Goal: Task Accomplishment & Management: Complete application form

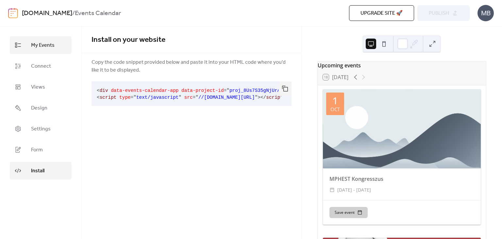
click at [30, 47] on link "My Events" at bounding box center [41, 45] width 62 height 18
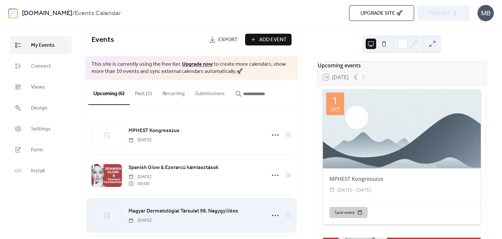
click at [164, 207] on span "Magyar Dermatológiai Társulat 98. Nagygyűlése" at bounding box center [183, 211] width 110 height 8
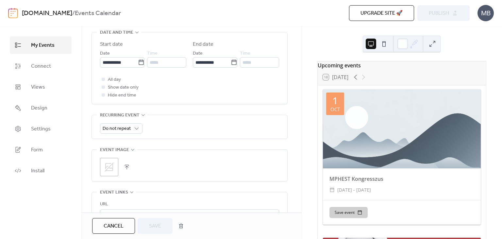
scroll to position [235, 0]
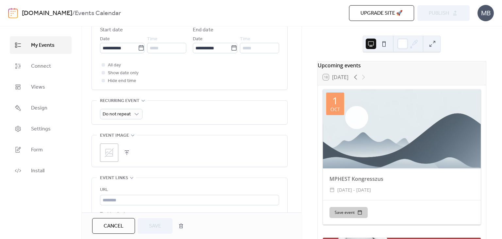
click at [111, 158] on icon at bounding box center [109, 152] width 10 height 10
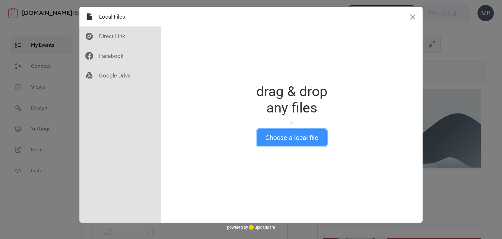
click at [281, 138] on button "Choose a local file" at bounding box center [292, 137] width 70 height 17
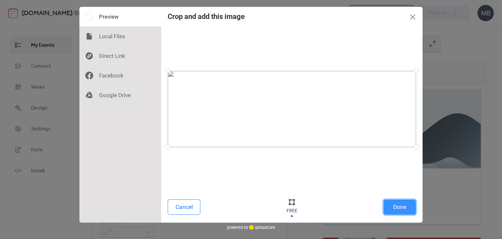
click at [393, 211] on button "Done" at bounding box center [399, 206] width 33 height 15
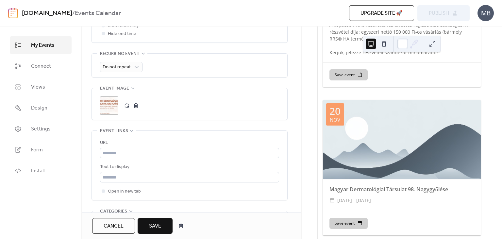
scroll to position [463, 0]
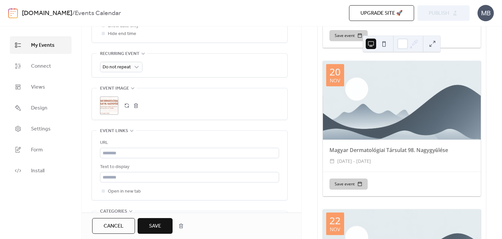
click at [152, 227] on span "Save" at bounding box center [155, 226] width 12 height 8
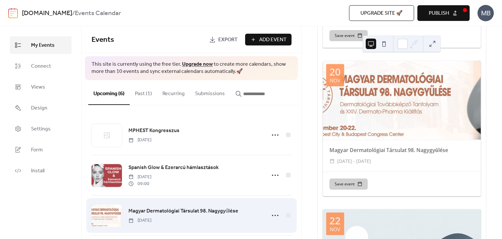
click at [100, 219] on div at bounding box center [107, 215] width 30 height 23
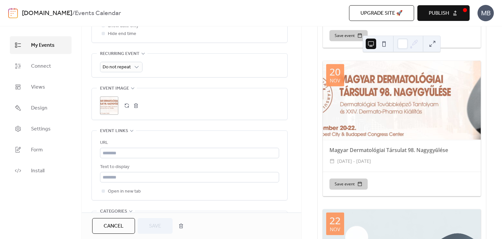
scroll to position [282, 0]
click at [113, 113] on div ";" at bounding box center [109, 105] width 18 height 18
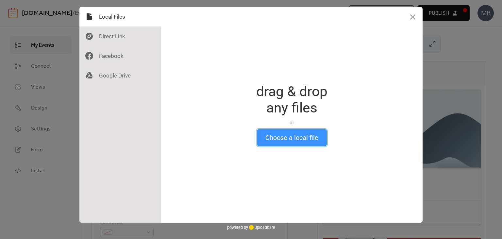
click at [311, 143] on button "Choose a local file" at bounding box center [292, 137] width 70 height 17
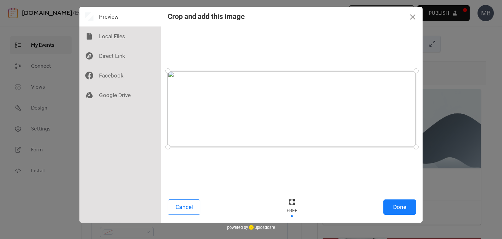
click at [286, 202] on div at bounding box center [292, 206] width 20 height 21
click at [293, 201] on div at bounding box center [292, 202] width 10 height 10
drag, startPoint x: 417, startPoint y: 148, endPoint x: 344, endPoint y: 161, distance: 74.7
click at [344, 161] on div at bounding box center [292, 109] width 248 height 159
drag, startPoint x: 168, startPoint y: 148, endPoint x: 182, endPoint y: 148, distance: 14.4
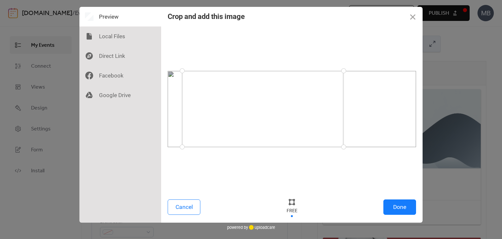
click at [182, 148] on div at bounding box center [182, 146] width 11 height 11
click at [396, 209] on button "Done" at bounding box center [399, 206] width 33 height 15
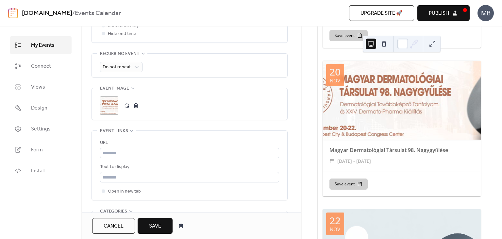
click at [156, 225] on span "Save" at bounding box center [155, 226] width 12 height 8
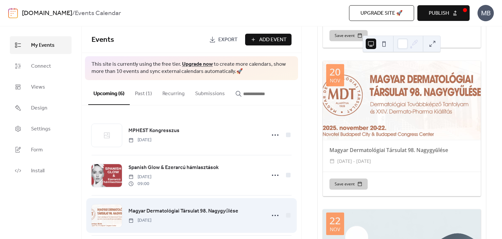
click at [183, 211] on span "Magyar Dermatológiai Társulat 98. Nagygyűlése" at bounding box center [183, 211] width 110 height 8
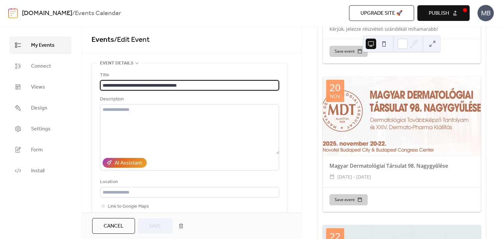
scroll to position [486, 0]
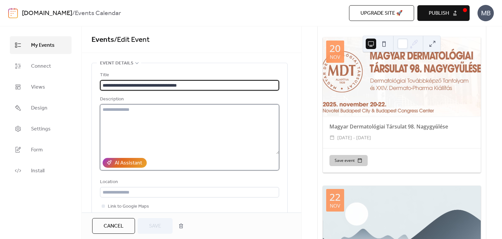
click at [113, 117] on textarea at bounding box center [189, 129] width 179 height 50
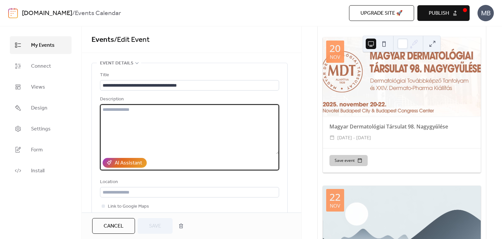
paste textarea "**********"
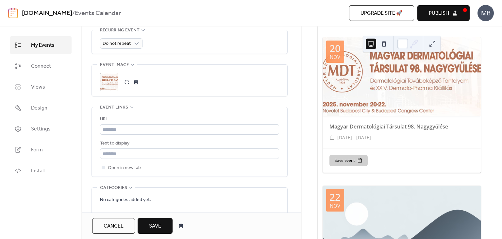
scroll to position [383, 0]
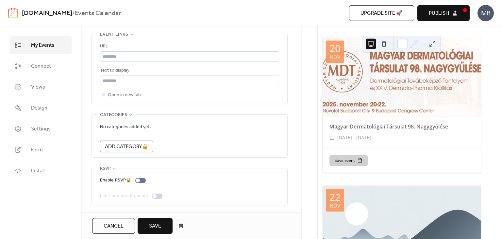
type textarea "**********"
click at [161, 227] on button "Save" at bounding box center [155, 226] width 35 height 16
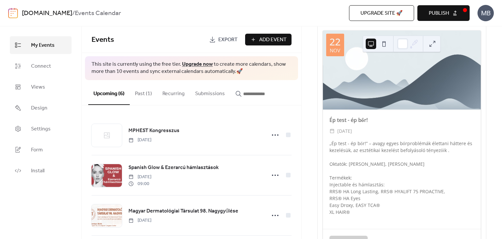
scroll to position [800, 0]
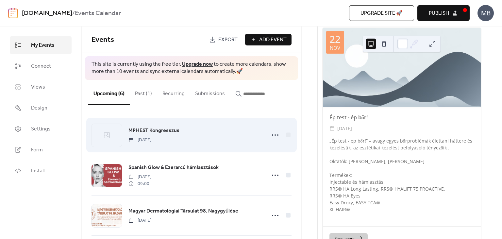
click at [151, 137] on span "[DATE]" at bounding box center [139, 140] width 23 height 7
click at [109, 136] on icon at bounding box center [107, 135] width 8 height 8
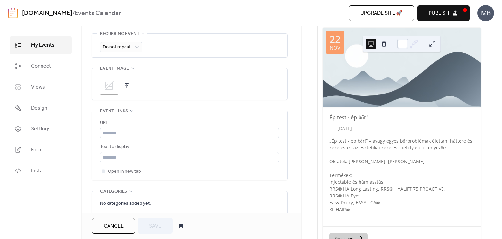
scroll to position [306, 0]
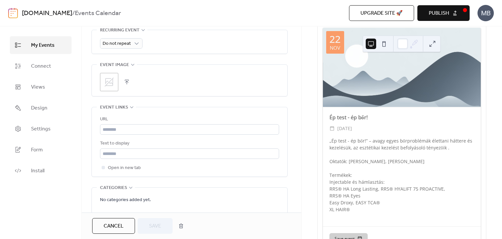
click at [107, 87] on icon at bounding box center [109, 81] width 9 height 9
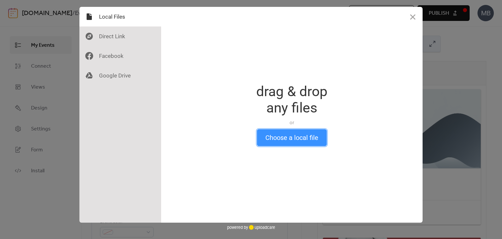
click at [286, 138] on button "Choose a local file" at bounding box center [292, 137] width 70 height 17
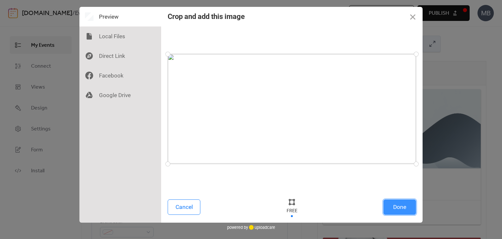
click at [398, 209] on button "Done" at bounding box center [399, 206] width 33 height 15
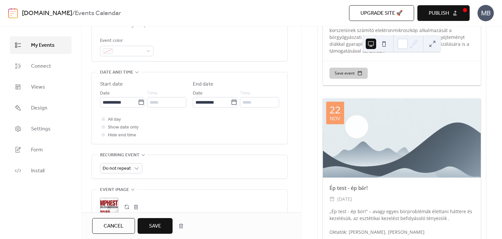
scroll to position [188, 0]
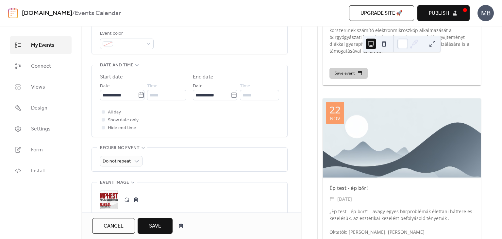
click at [154, 229] on span "Save" at bounding box center [155, 226] width 12 height 8
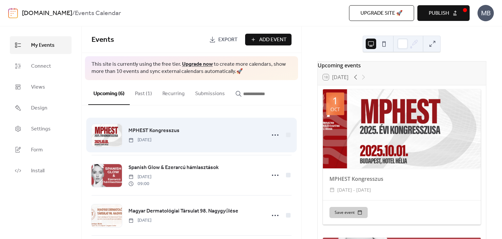
click at [169, 130] on span "MPHEST Kongresszus" at bounding box center [153, 131] width 51 height 8
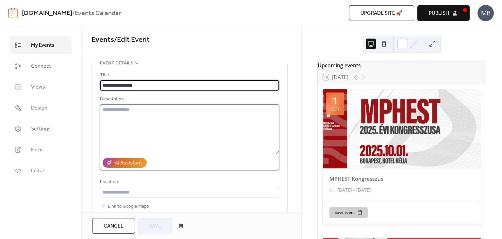
click at [167, 131] on textarea at bounding box center [189, 129] width 179 height 50
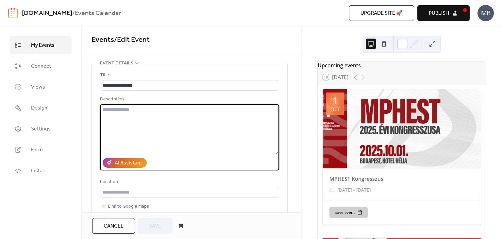
paste textarea "**********"
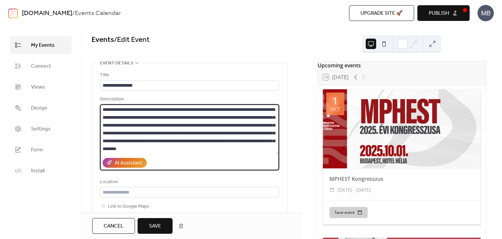
scroll to position [7, 0]
type textarea "**********"
click at [153, 219] on button "Save" at bounding box center [155, 226] width 35 height 16
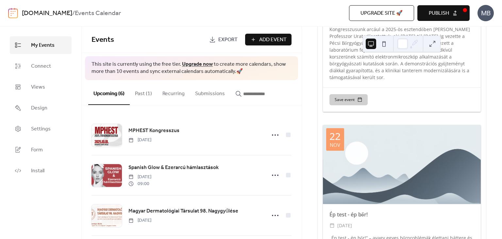
scroll to position [824, 0]
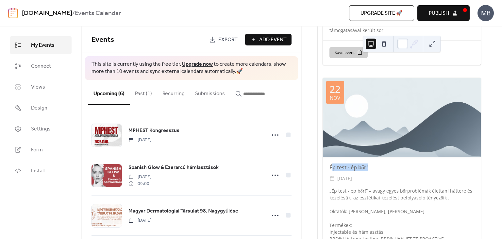
drag, startPoint x: 331, startPoint y: 152, endPoint x: 373, endPoint y: 153, distance: 41.9
click at [373, 163] on div "Ép test - ép bőr!" at bounding box center [402, 167] width 158 height 8
click at [326, 163] on div "Ép test - ép bőr!" at bounding box center [402, 167] width 158 height 8
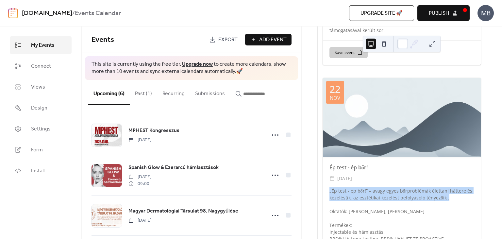
drag, startPoint x: 329, startPoint y: 174, endPoint x: 451, endPoint y: 181, distance: 122.5
click at [451, 187] on div "„Ép test - ép bőr!” – avagy egyes bőrproblémák élettani háttere és kezelésük, a…" at bounding box center [402, 228] width 158 height 82
copy div "„Ép test - ép bőr!” – avagy egyes bőrproblémák élettani háttere és kezelésük, a…"
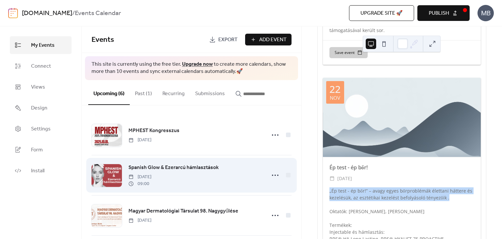
scroll to position [118, 0]
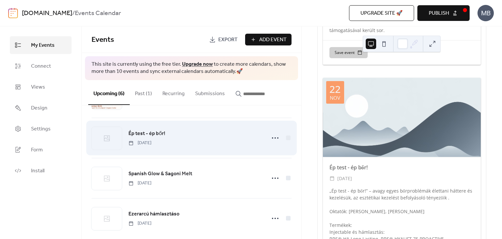
click at [151, 141] on span "[DATE]" at bounding box center [139, 143] width 23 height 7
click at [155, 132] on span "Ép test - ép bőr!" at bounding box center [146, 134] width 37 height 8
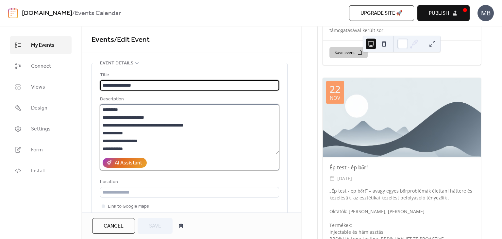
click at [273, 130] on textarea "**********" at bounding box center [189, 129] width 179 height 50
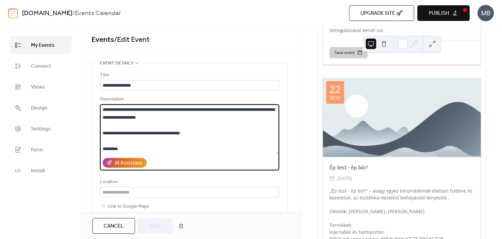
click at [183, 119] on textarea "**********" at bounding box center [189, 129] width 179 height 50
type textarea "**********"
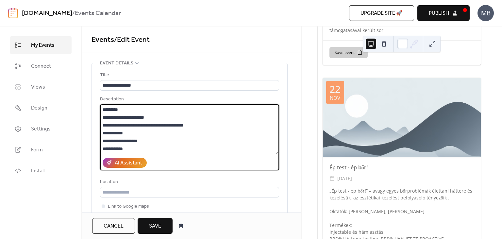
scroll to position [55, 0]
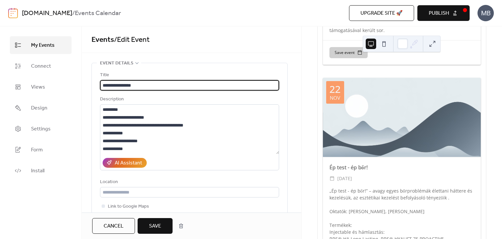
drag, startPoint x: 140, startPoint y: 85, endPoint x: 97, endPoint y: 83, distance: 43.2
click at [100, 83] on input "**********" at bounding box center [189, 85] width 179 height 10
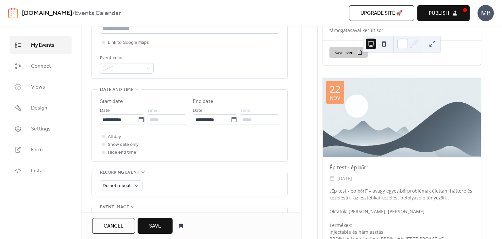
scroll to position [212, 0]
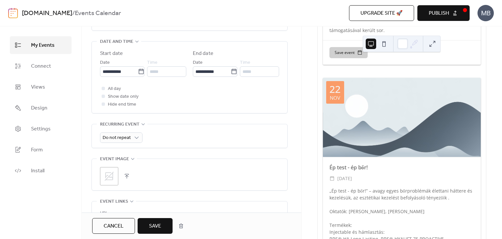
click at [126, 177] on button "button" at bounding box center [126, 176] width 9 height 9
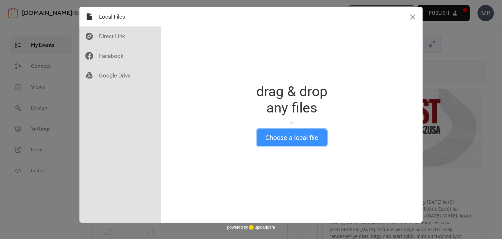
click at [278, 139] on button "Choose a local file" at bounding box center [292, 137] width 70 height 17
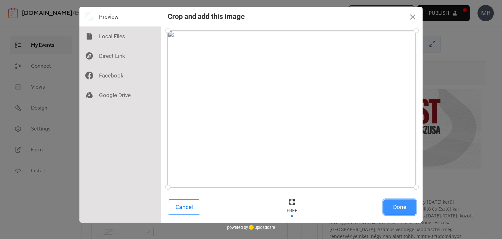
click at [391, 208] on button "Done" at bounding box center [399, 206] width 33 height 15
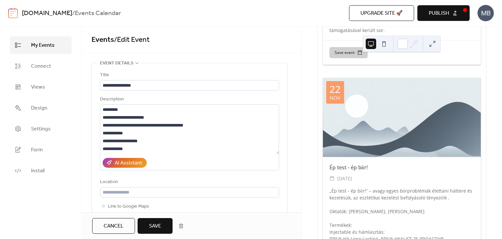
scroll to position [0, 0]
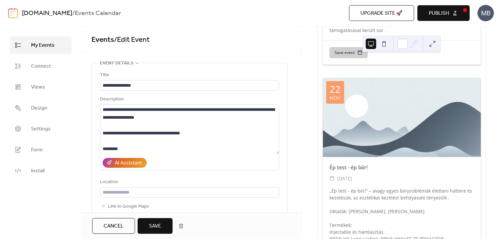
click at [154, 227] on span "Save" at bounding box center [155, 226] width 12 height 8
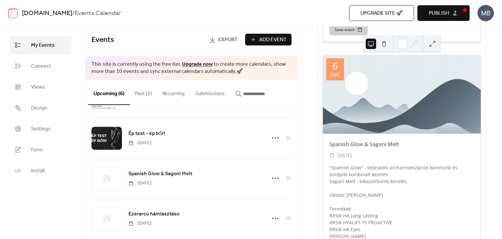
scroll to position [127, 0]
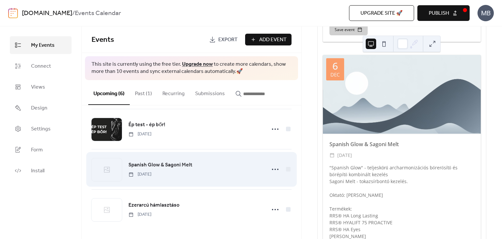
click at [151, 172] on span "[DATE]" at bounding box center [139, 174] width 23 height 7
click at [163, 164] on span "Spanish Glow & Sagoni Melt" at bounding box center [160, 165] width 64 height 8
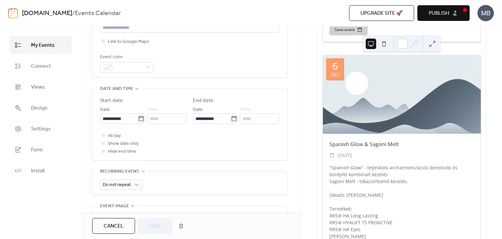
scroll to position [306, 0]
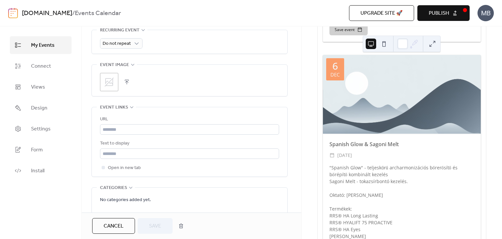
click at [110, 87] on icon at bounding box center [109, 82] width 10 height 10
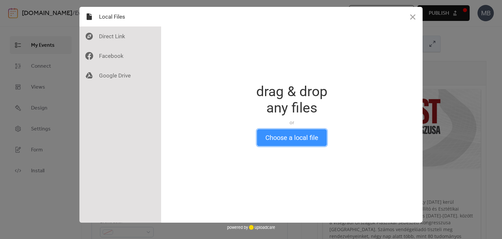
click at [293, 145] on button "Choose a local file" at bounding box center [292, 137] width 70 height 17
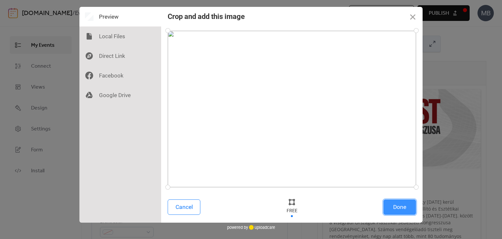
click at [394, 207] on button "Done" at bounding box center [399, 206] width 33 height 15
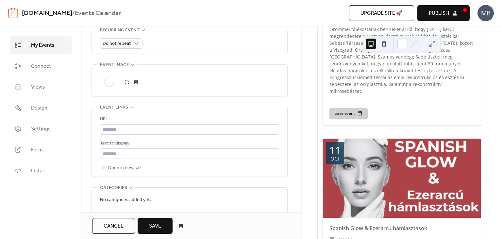
scroll to position [212, 0]
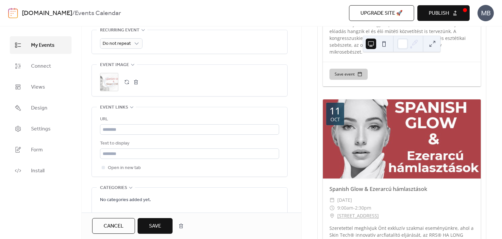
click at [153, 222] on span "Save" at bounding box center [155, 226] width 12 height 8
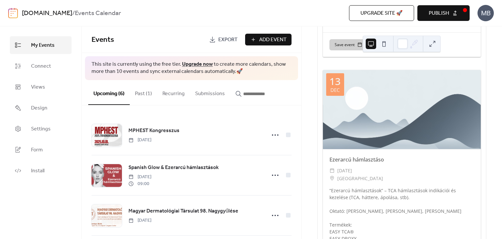
scroll to position [1318, 0]
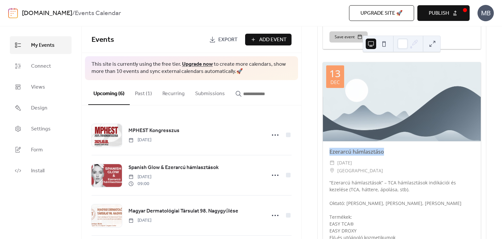
drag, startPoint x: 385, startPoint y: 135, endPoint x: 326, endPoint y: 137, distance: 59.2
click at [326, 148] on div "Ezerarcú hámlasztáso" at bounding box center [402, 152] width 158 height 8
copy div "Ezerarcú hámlasztáso"
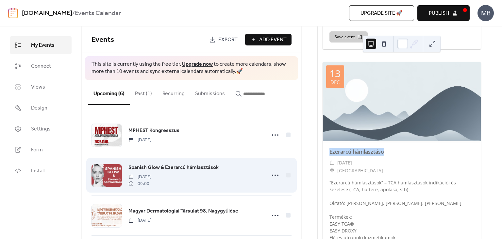
scroll to position [127, 0]
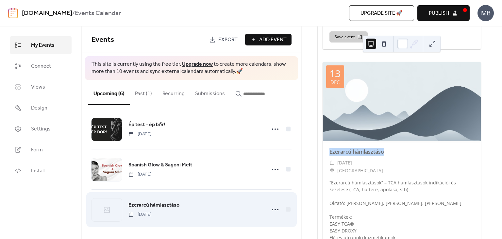
click at [100, 207] on div at bounding box center [107, 209] width 30 height 23
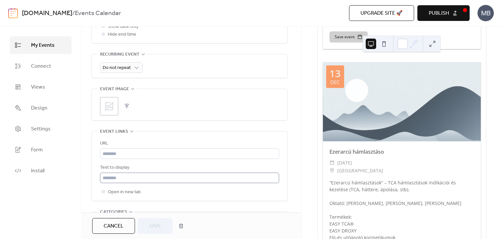
scroll to position [306, 0]
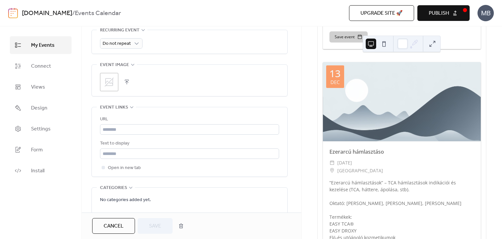
click at [109, 83] on icon at bounding box center [109, 82] width 10 height 10
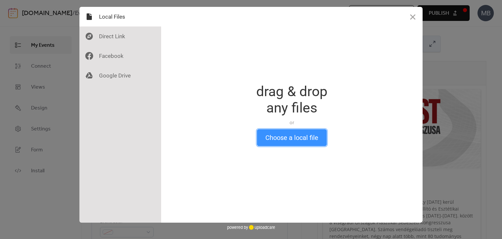
click at [294, 136] on button "Choose a local file" at bounding box center [292, 137] width 70 height 17
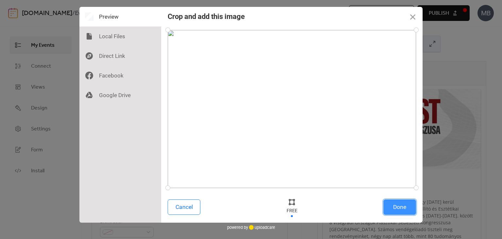
click at [397, 202] on button "Done" at bounding box center [399, 206] width 33 height 15
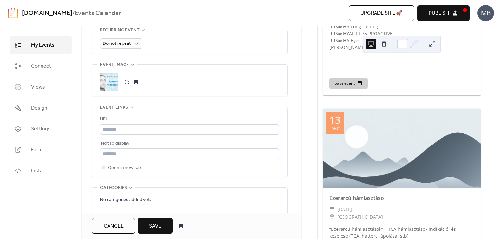
scroll to position [1260, 0]
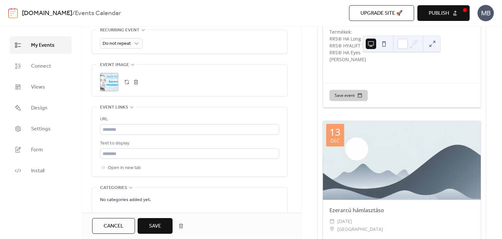
click at [157, 224] on span "Save" at bounding box center [155, 226] width 12 height 8
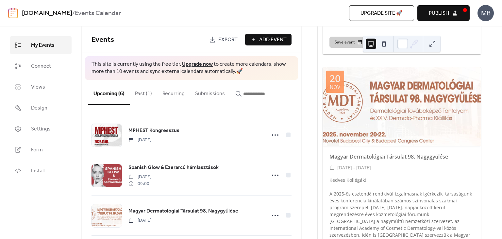
scroll to position [492, 0]
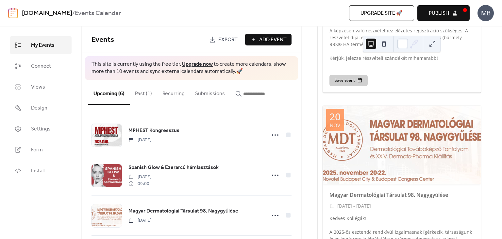
click at [454, 13] on button "Publish" at bounding box center [443, 13] width 52 height 16
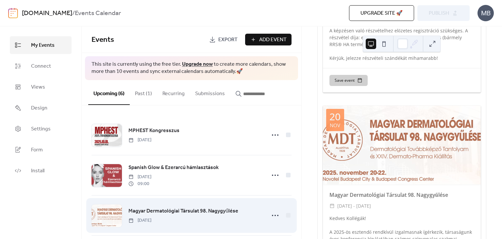
click at [155, 210] on span "Magyar Dermatológiai Társulat 98. Nagygyűlése" at bounding box center [183, 211] width 110 height 8
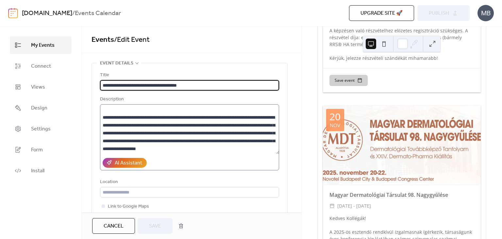
scroll to position [86, 0]
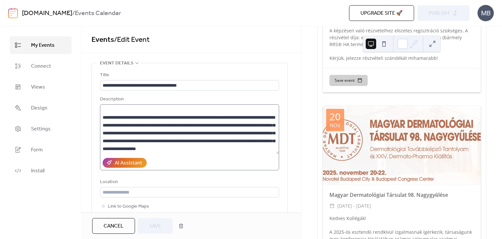
drag, startPoint x: 100, startPoint y: 110, endPoint x: 153, endPoint y: 127, distance: 56.1
click at [153, 127] on div "**********" at bounding box center [189, 152] width 195 height 179
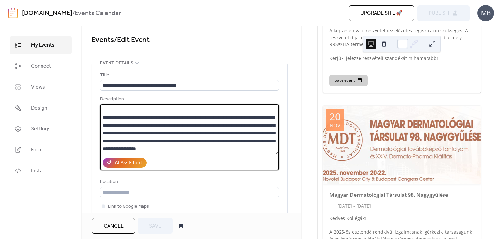
drag, startPoint x: 202, startPoint y: 152, endPoint x: 97, endPoint y: 108, distance: 113.7
click at [100, 108] on textarea at bounding box center [189, 129] width 179 height 50
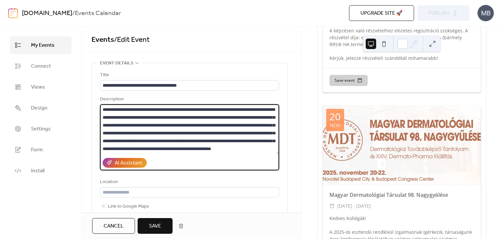
scroll to position [492, 0]
type textarea "**********"
click at [153, 236] on div "Cancel Save" at bounding box center [192, 225] width 220 height 26
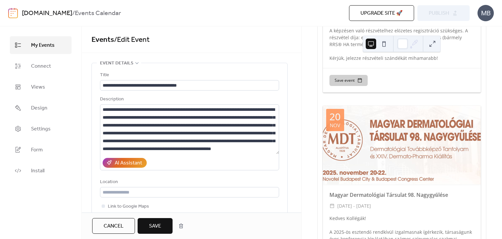
click at [150, 226] on span "Save" at bounding box center [155, 226] width 12 height 8
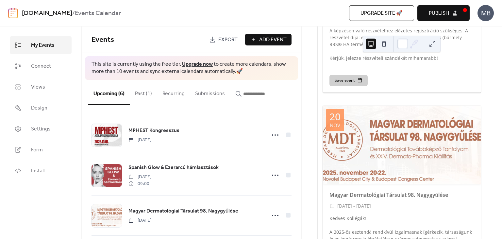
click at [447, 14] on span "Publish" at bounding box center [439, 13] width 20 height 8
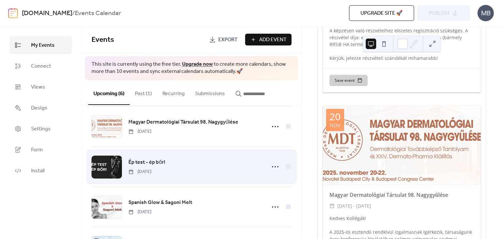
scroll to position [94, 0]
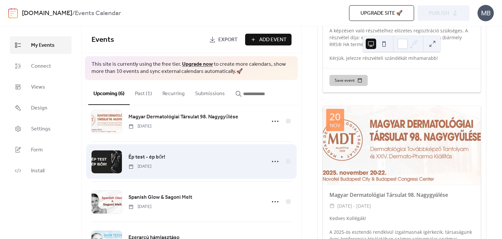
click at [193, 159] on div "Ép test - ép bőr! [DATE]" at bounding box center [194, 161] width 133 height 17
click at [150, 157] on span "Ép test - ép bőr!" at bounding box center [146, 157] width 37 height 8
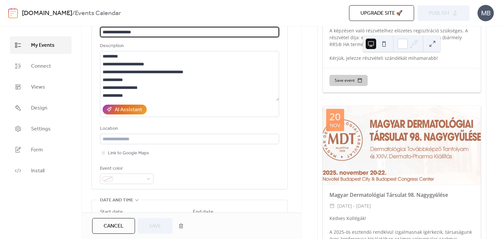
scroll to position [30, 0]
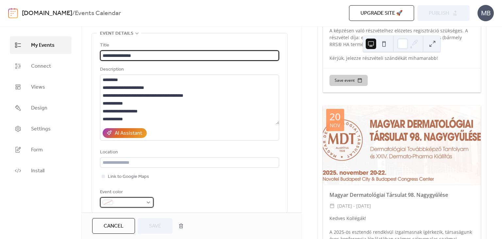
click at [152, 207] on div at bounding box center [127, 202] width 54 height 10
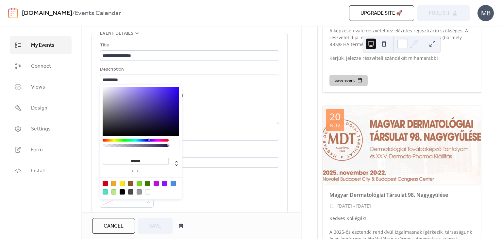
type input "**"
click at [114, 144] on div at bounding box center [136, 145] width 64 height 3
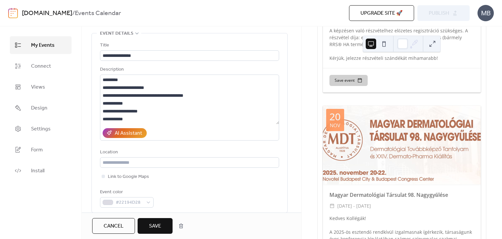
click at [156, 227] on span "Save" at bounding box center [155, 226] width 12 height 8
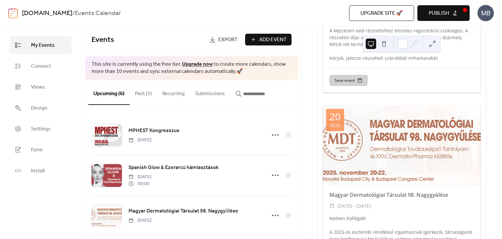
click at [439, 17] on span "Publish" at bounding box center [439, 13] width 20 height 8
